Goal: Find specific page/section: Find specific page/section

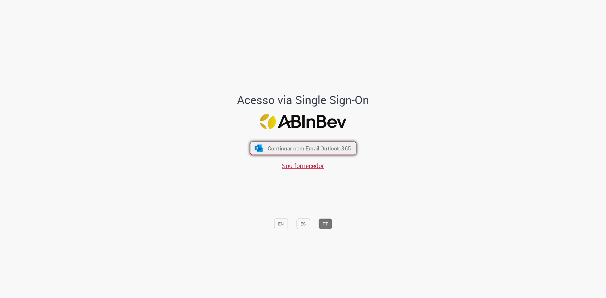
click at [277, 147] on span "Continuar com Email Outlook 365" at bounding box center [308, 148] width 83 height 7
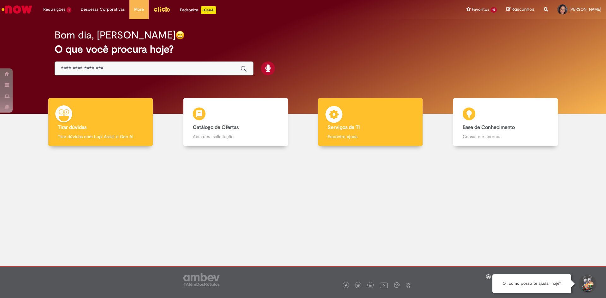
click at [356, 118] on div "Serviços de TI Serviços de TI Encontre ajuda" at bounding box center [370, 122] width 105 height 48
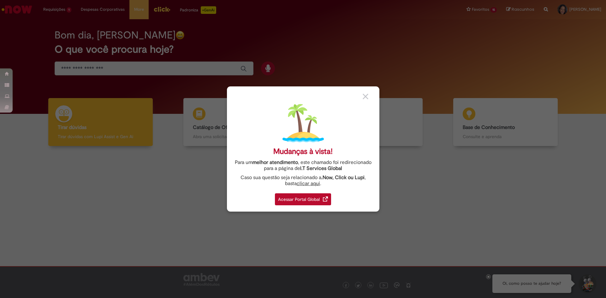
click at [293, 199] on div "Acessar Portal Global" at bounding box center [303, 200] width 56 height 12
